Goal: Task Accomplishment & Management: Manage account settings

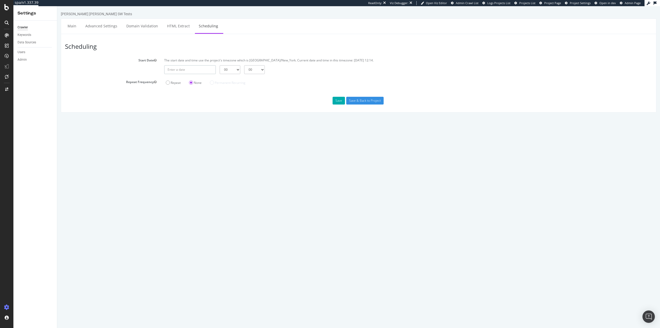
type input "[DATE]"
click at [192, 68] on input "[DATE]" at bounding box center [190, 69] width 52 height 9
click at [194, 120] on td "23" at bounding box center [195, 120] width 12 height 8
click at [223, 66] on select "00 01 02 03 04 05 06 07 08 09 10 11 12 13 14 15 16 17 18 19 20 21 22 23" at bounding box center [230, 69] width 21 height 9
select select "21"
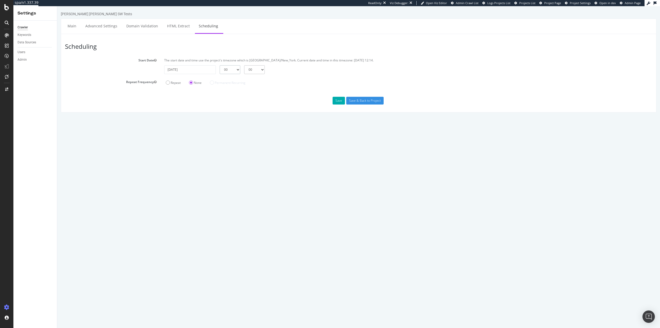
click at [220, 65] on select "00 01 02 03 04 05 06 07 08 09 10 11 12 13 14 15 16 17 18 19 20 21 22 23" at bounding box center [230, 69] width 21 height 9
click at [250, 118] on html "[PERSON_NAME] [PERSON_NAME] SW Tests Main Advanced Settings Domain Validation H…" at bounding box center [358, 61] width 603 height 111
drag, startPoint x: 358, startPoint y: 102, endPoint x: 354, endPoint y: 102, distance: 3.4
click at [354, 102] on input "Save & Back to Project" at bounding box center [364, 101] width 37 height 8
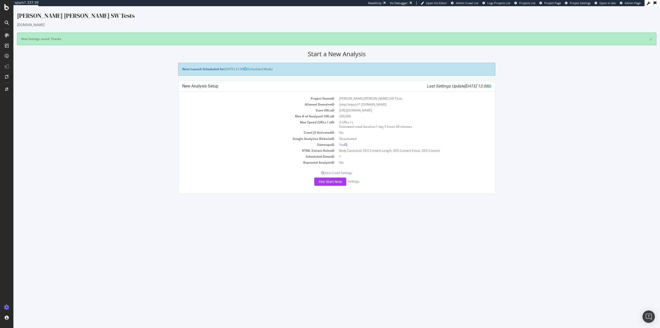
click at [119, 199] on html "[PERSON_NAME] [PERSON_NAME] SW Tests [DOMAIN_NAME] × New Settings saved. Thanks…" at bounding box center [336, 102] width 647 height 193
